Goal: Navigation & Orientation: Find specific page/section

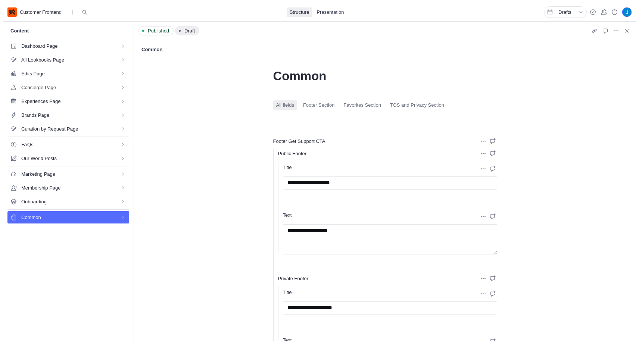
click at [54, 68] on div "Edits Page" at bounding box center [68, 74] width 122 height 12
select select "*"
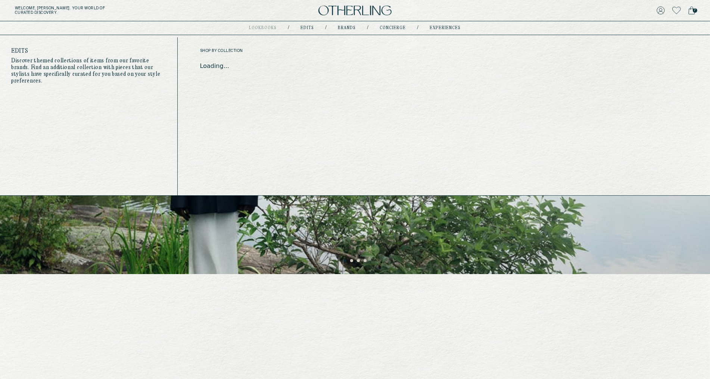
click at [311, 29] on link "Edits" at bounding box center [307, 28] width 13 height 4
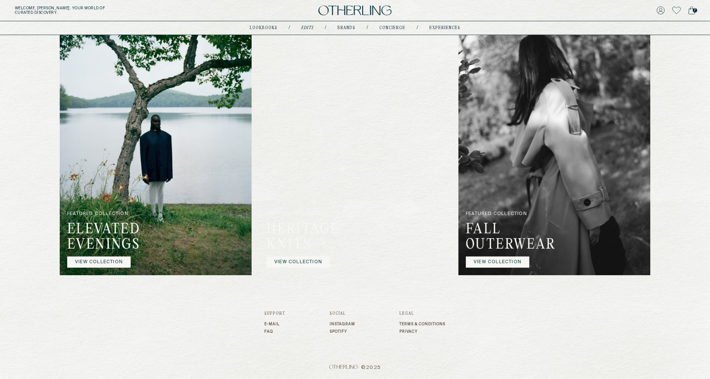
scroll to position [571, 0]
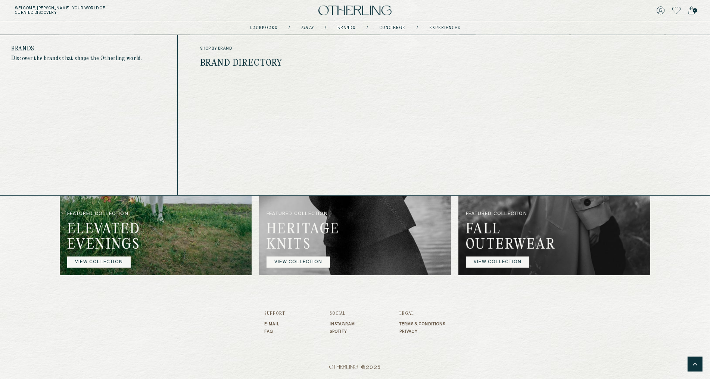
click at [348, 28] on link "Brands" at bounding box center [346, 28] width 18 height 4
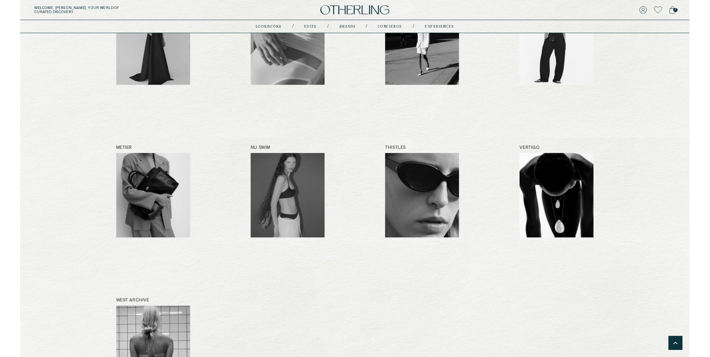
scroll to position [482, 0]
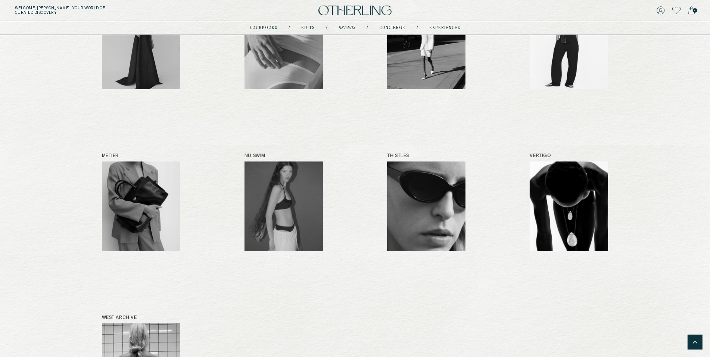
click at [201, 147] on div "Alfie Paris B-low the Belt Bare Knitwear Beaufille Costolo Dévé Dooz Giunia Hei…" at bounding box center [355, 37] width 506 height 751
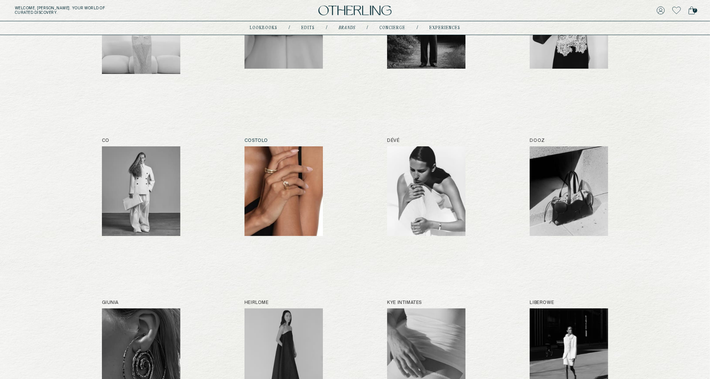
scroll to position [188, 0]
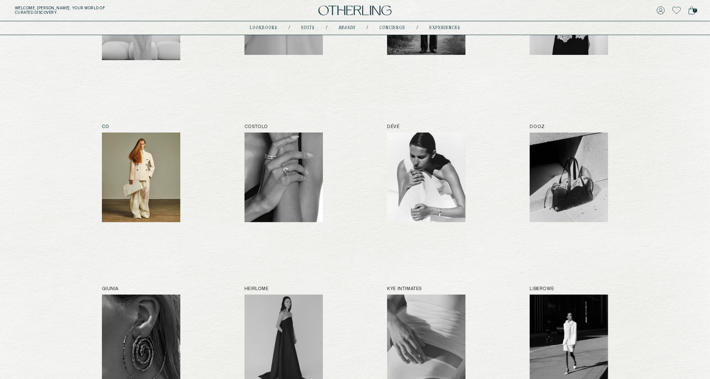
click at [143, 181] on img at bounding box center [141, 177] width 78 height 90
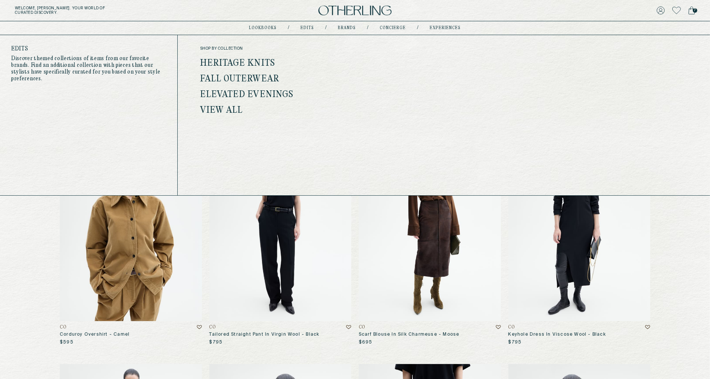
click at [310, 27] on link "Edits" at bounding box center [307, 28] width 13 height 4
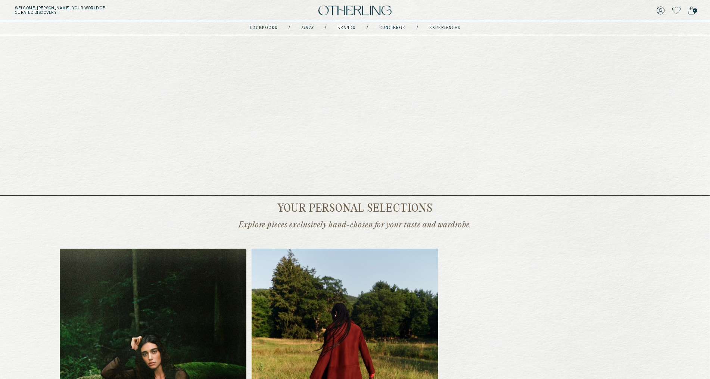
click at [344, 28] on link "Brands" at bounding box center [346, 28] width 18 height 4
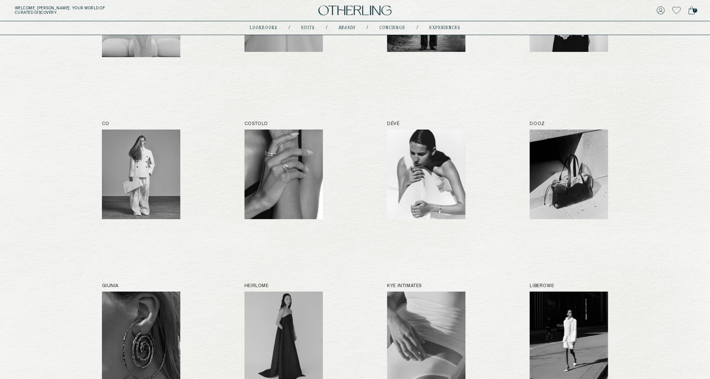
scroll to position [190, 0]
